Goal: Entertainment & Leisure: Consume media (video, audio)

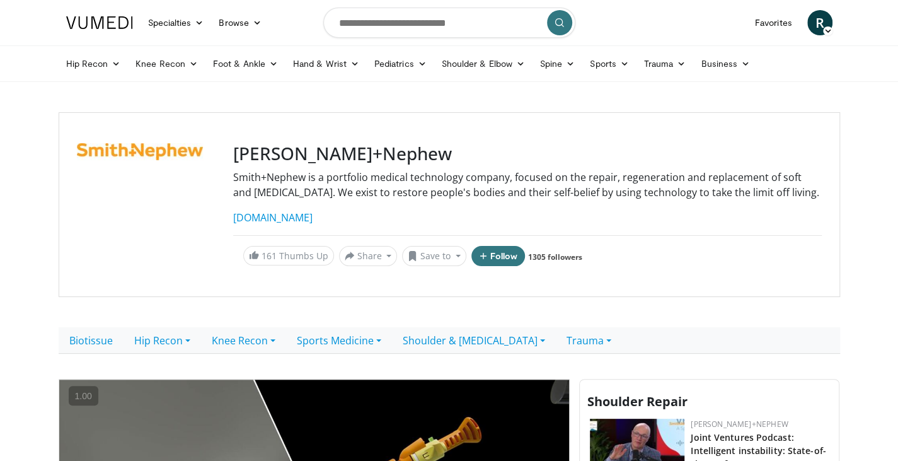
scroll to position [252, 0]
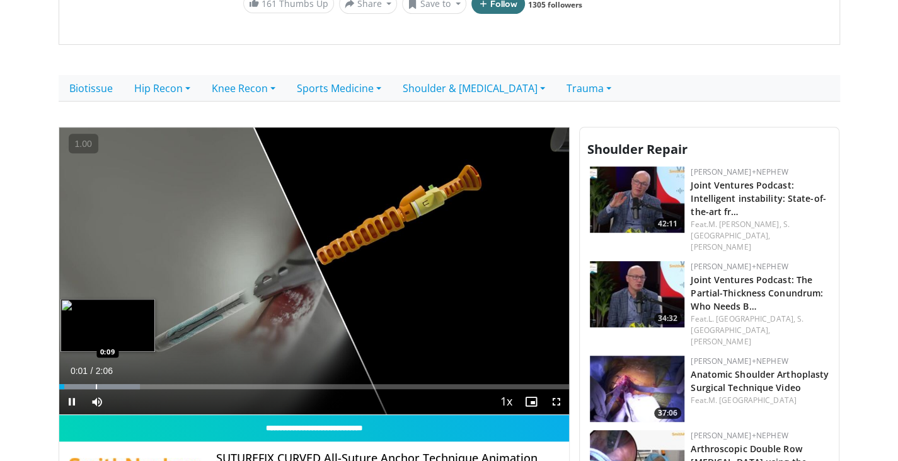
click at [96, 385] on div "Progress Bar" at bounding box center [96, 386] width 1 height 5
click at [116, 384] on div "Progress Bar" at bounding box center [116, 386] width 1 height 5
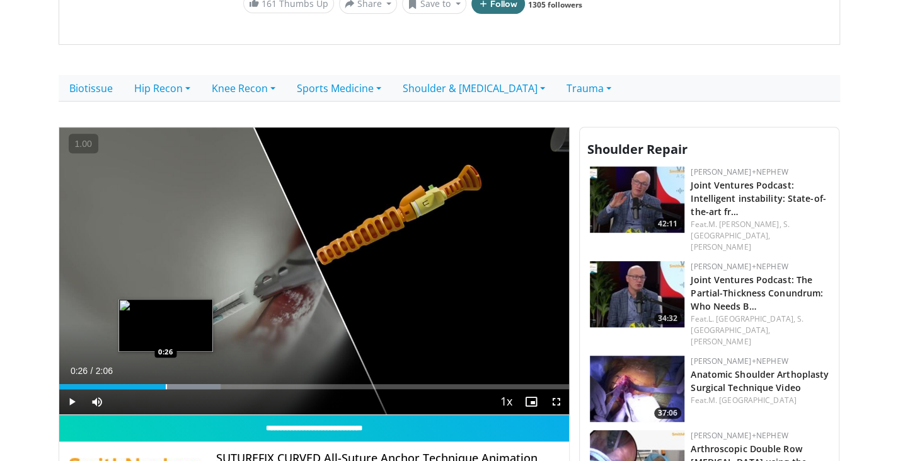
click at [165, 381] on div "Loaded : 31.70% 0:14 0:26" at bounding box center [314, 383] width 510 height 12
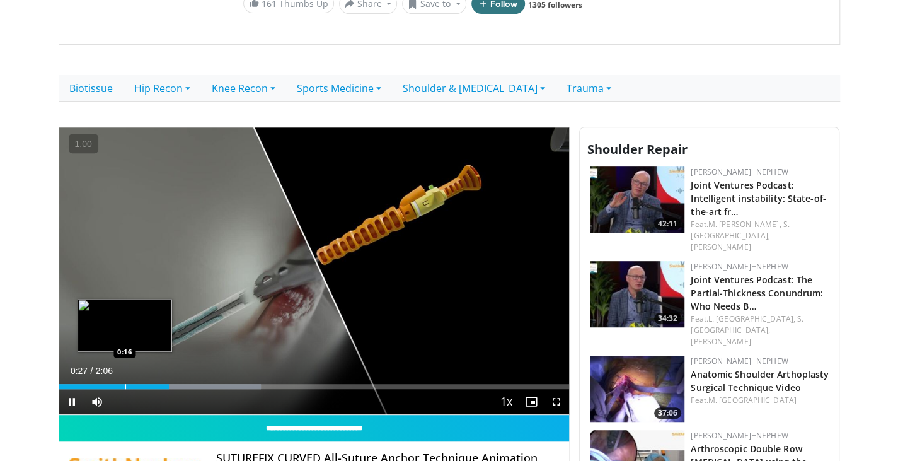
click at [125, 386] on div "Progress Bar" at bounding box center [125, 386] width 1 height 5
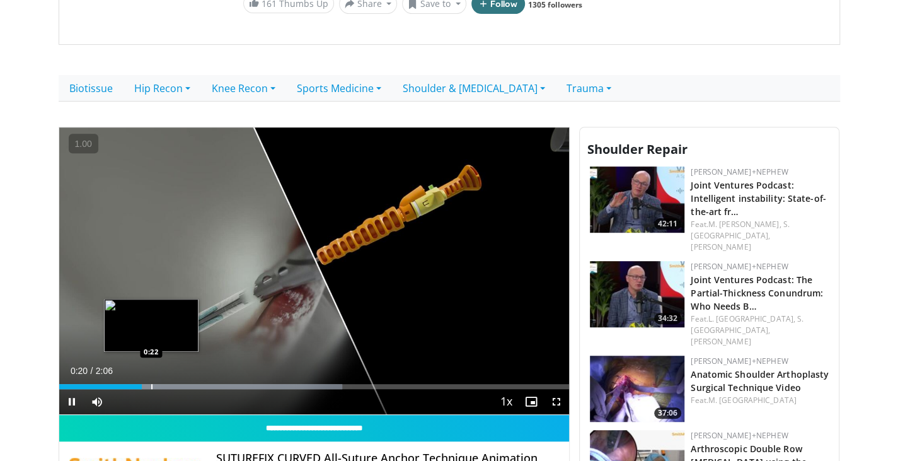
click at [150, 384] on div "Loaded : 55.47% 0:20 0:22" at bounding box center [314, 386] width 510 height 5
click at [170, 377] on div "Loaded : 70.68% 0:27 0:27" at bounding box center [314, 383] width 510 height 12
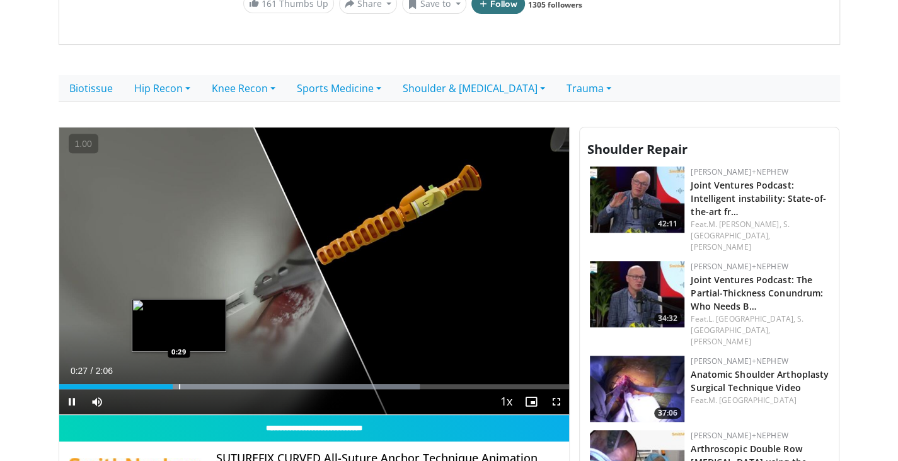
click at [178, 378] on div "Loaded : 70.68% 0:28 0:29" at bounding box center [314, 383] width 510 height 12
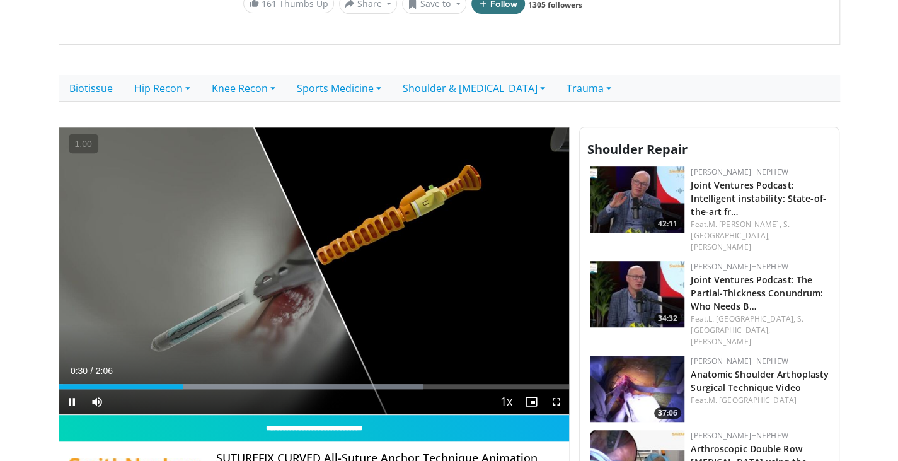
click at [204, 389] on div "Current Time 0:30 / Duration 2:06 Pause Skip Backward Skip Forward Mute Loaded …" at bounding box center [314, 401] width 510 height 25
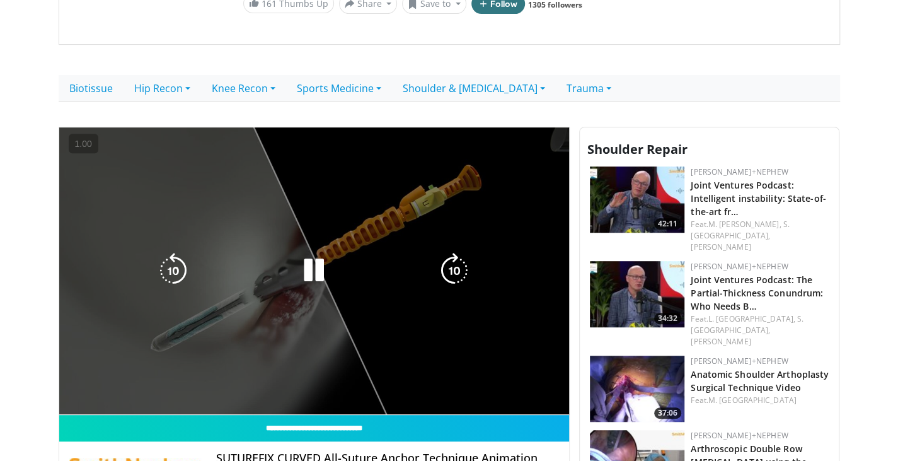
click at [205, 409] on div "Progress Bar" at bounding box center [243, 411] width 360 height 5
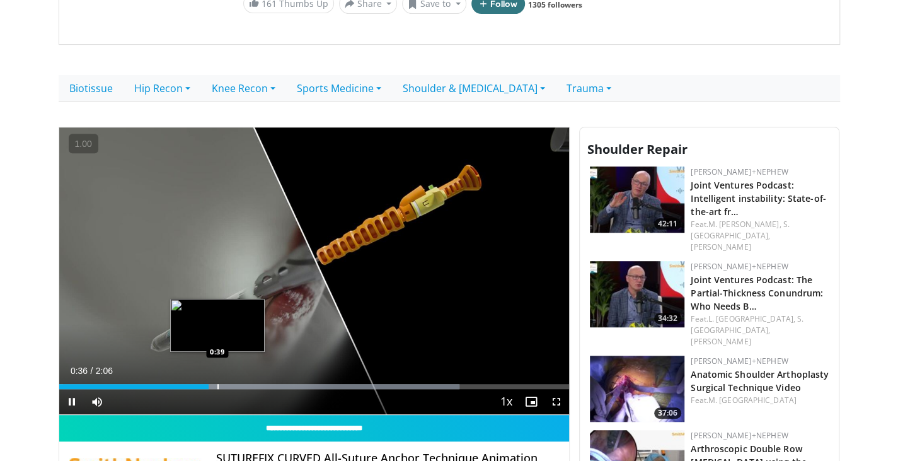
click at [218, 385] on div "Progress Bar" at bounding box center [217, 386] width 1 height 5
click at [228, 385] on div "Progress Bar" at bounding box center [228, 386] width 1 height 5
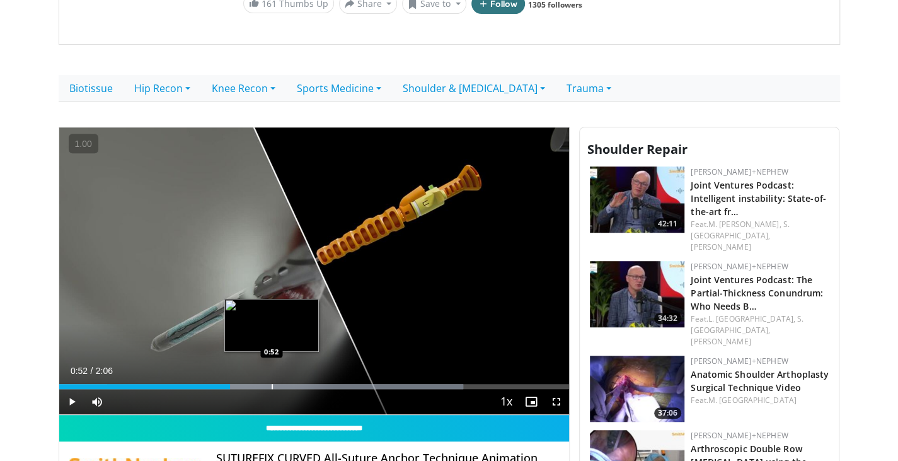
click at [272, 385] on div "Progress Bar" at bounding box center [272, 386] width 1 height 5
click at [269, 386] on div "Progress Bar" at bounding box center [269, 386] width 1 height 5
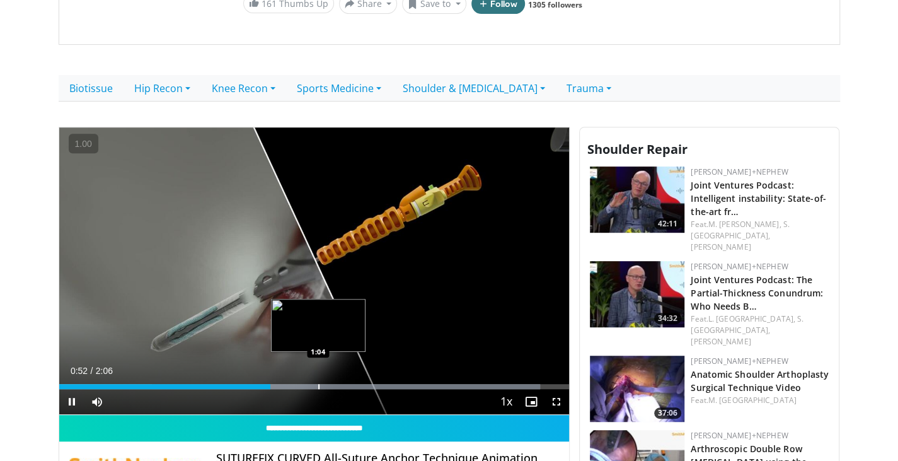
click at [318, 384] on div "Progress Bar" at bounding box center [318, 386] width 1 height 5
click at [369, 380] on div "Loaded : 94.26% 1:04 1:14" at bounding box center [314, 383] width 510 height 12
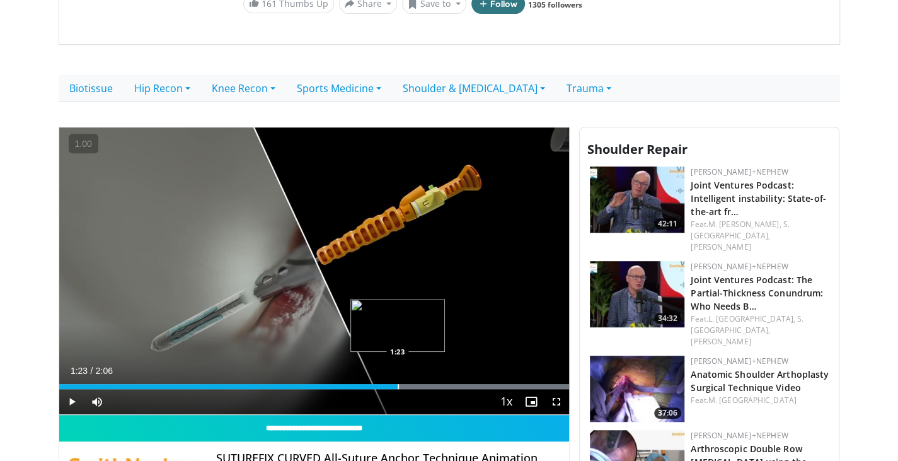
click at [397, 379] on div "Loaded : 100.00% 1:23 1:23" at bounding box center [314, 383] width 510 height 12
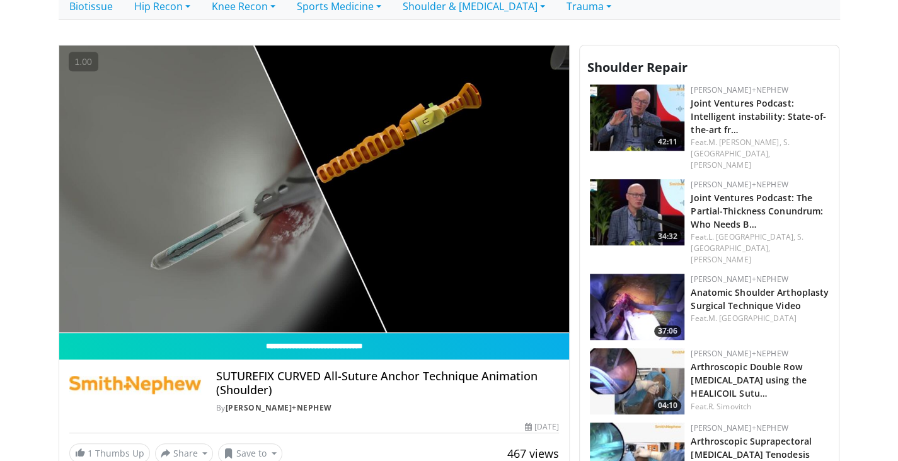
scroll to position [336, 0]
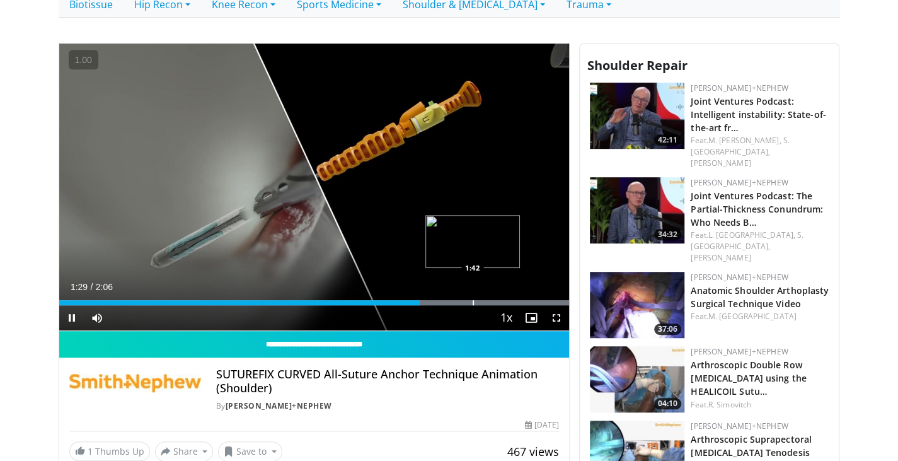
click at [474, 301] on div "Progress Bar" at bounding box center [473, 302] width 1 height 5
